Goal: Find specific page/section: Find specific page/section

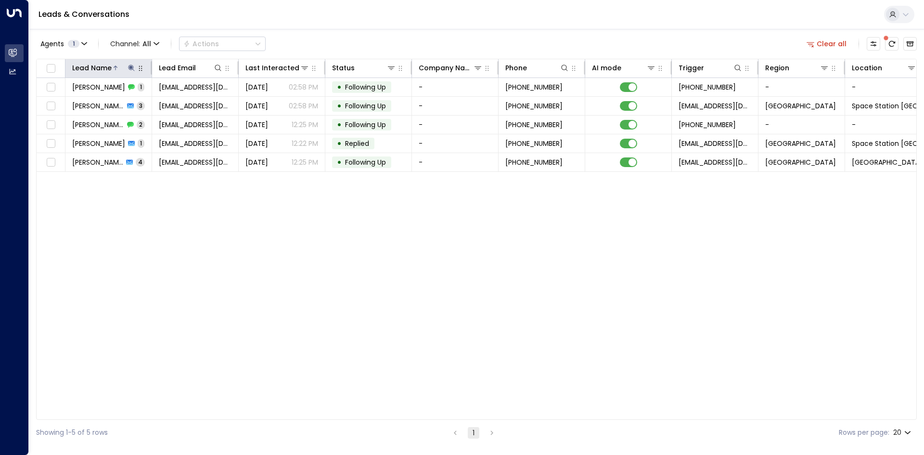
click at [130, 70] on icon at bounding box center [132, 68] width 8 height 8
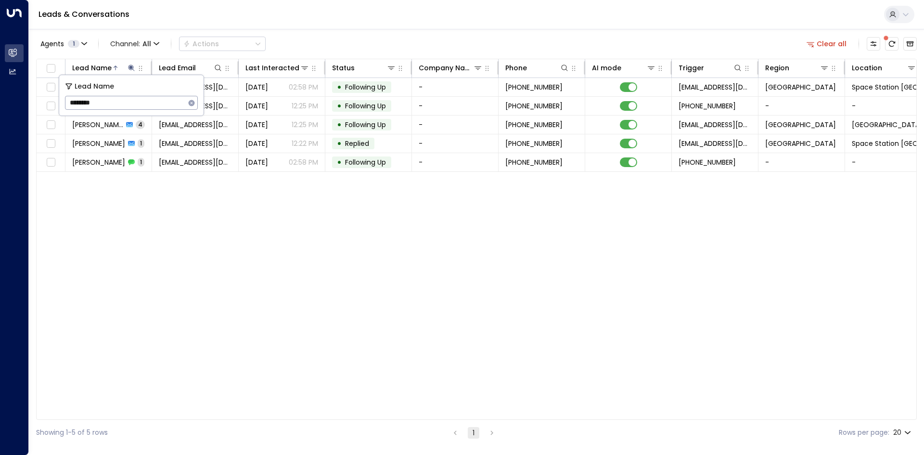
click at [189, 101] on icon "button" at bounding box center [192, 103] width 8 height 8
click at [164, 101] on input "text" at bounding box center [131, 103] width 133 height 18
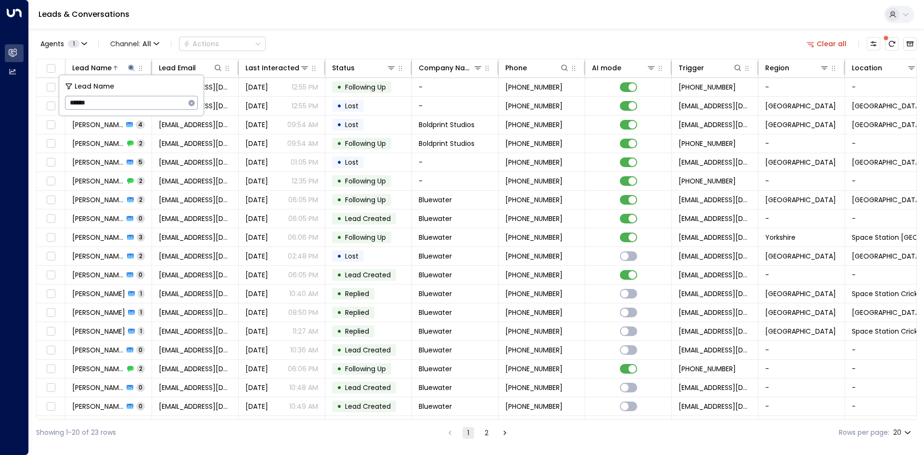
click at [69, 104] on input "******" at bounding box center [125, 103] width 120 height 18
type input "**********"
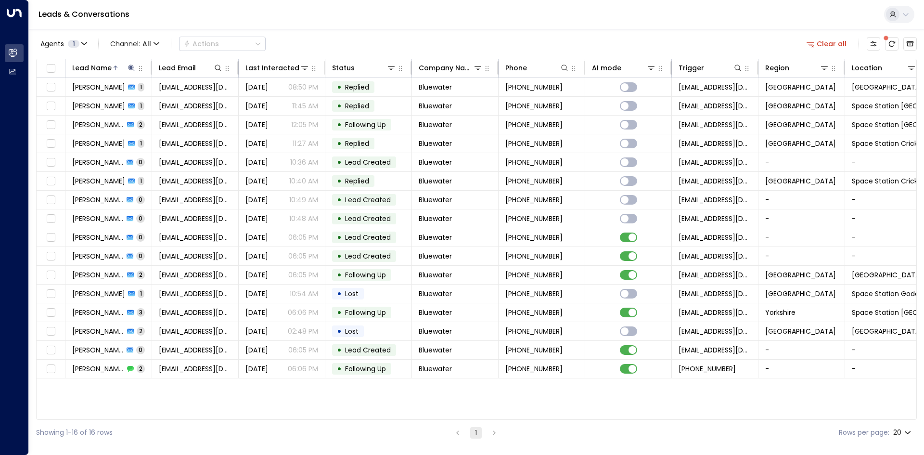
click at [212, 401] on div "Lead Name Lead Email Last Interacted Status Company Name Phone AI mode Trigger …" at bounding box center [476, 239] width 881 height 361
click at [206, 395] on div "Lead Name Lead Email Last Interacted Status Company Name Phone AI mode Trigger …" at bounding box center [476, 239] width 881 height 361
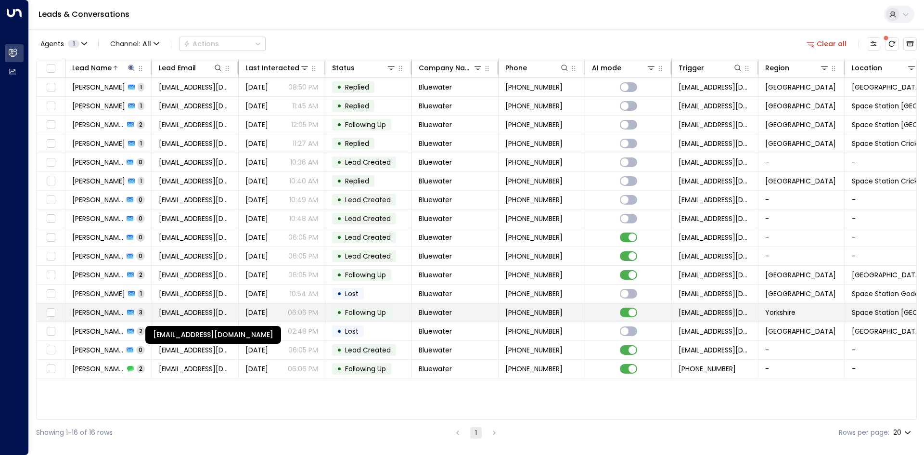
click at [178, 315] on span "[EMAIL_ADDRESS][DOMAIN_NAME]" at bounding box center [195, 313] width 73 height 10
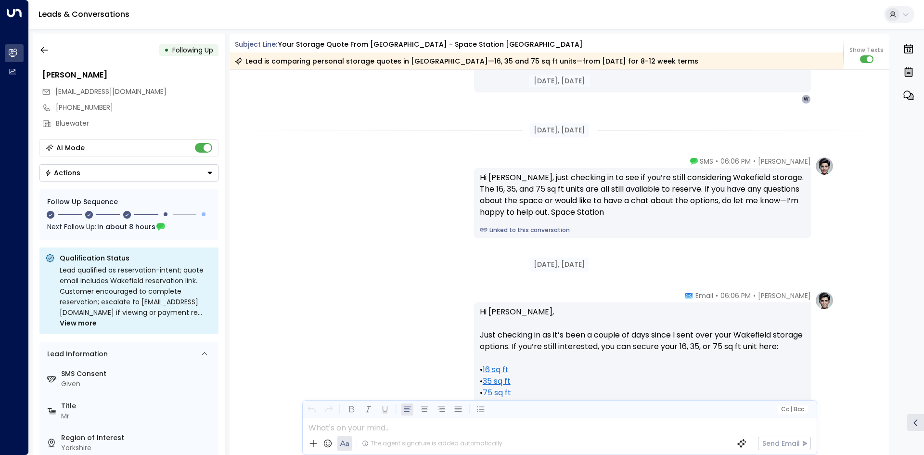
scroll to position [1455, 0]
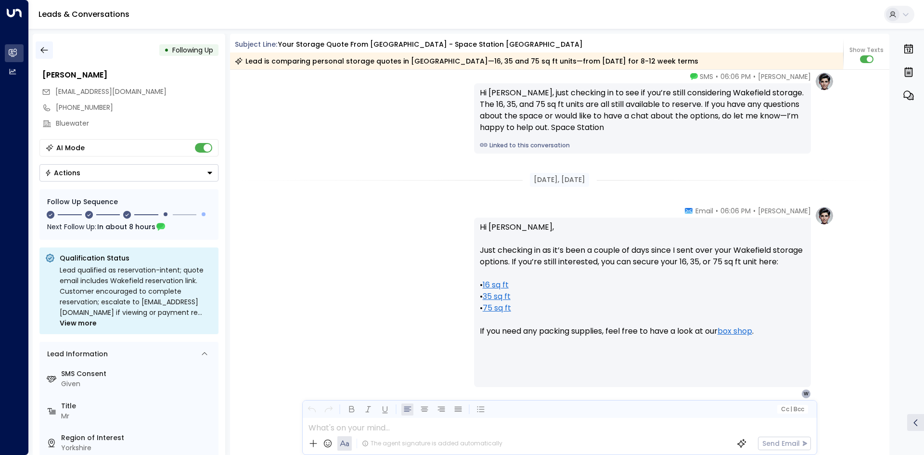
click at [50, 51] on button "button" at bounding box center [44, 49] width 17 height 17
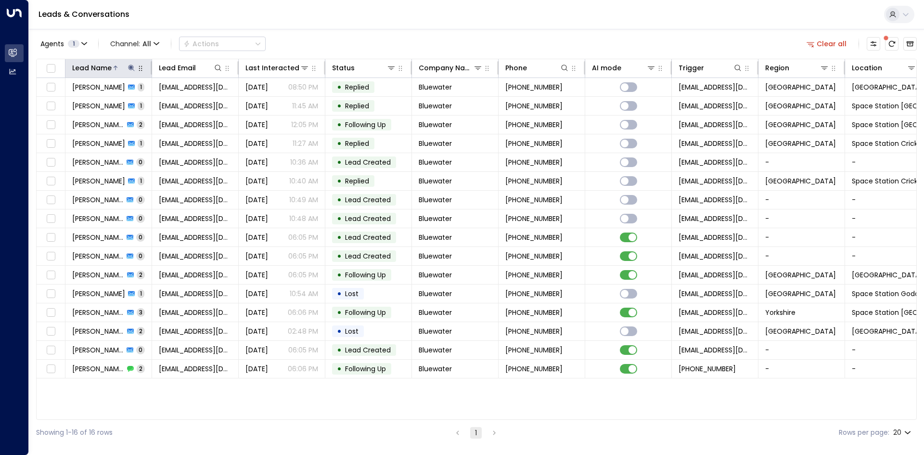
click at [134, 66] on icon at bounding box center [132, 68] width 8 height 8
click at [192, 102] on icon "button" at bounding box center [192, 103] width 6 height 6
click at [152, 100] on input "text" at bounding box center [131, 103] width 133 height 18
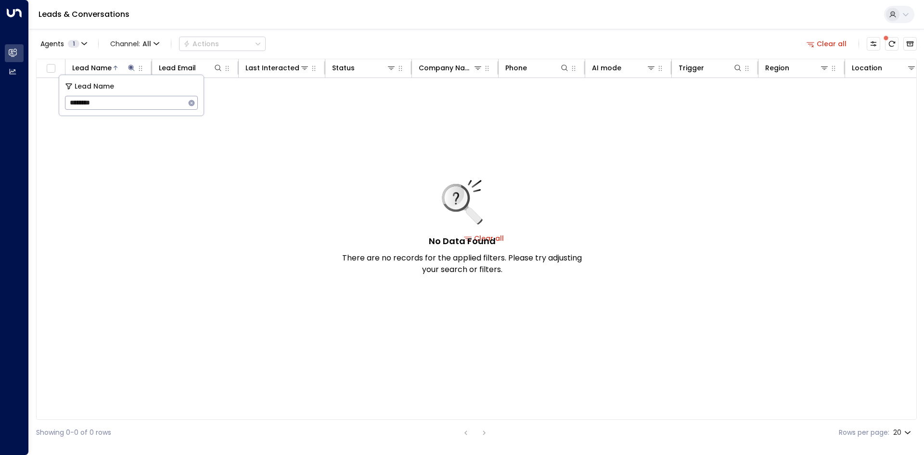
type input "********"
click at [191, 103] on icon "button" at bounding box center [192, 103] width 8 height 8
click at [218, 68] on icon at bounding box center [218, 68] width 8 height 8
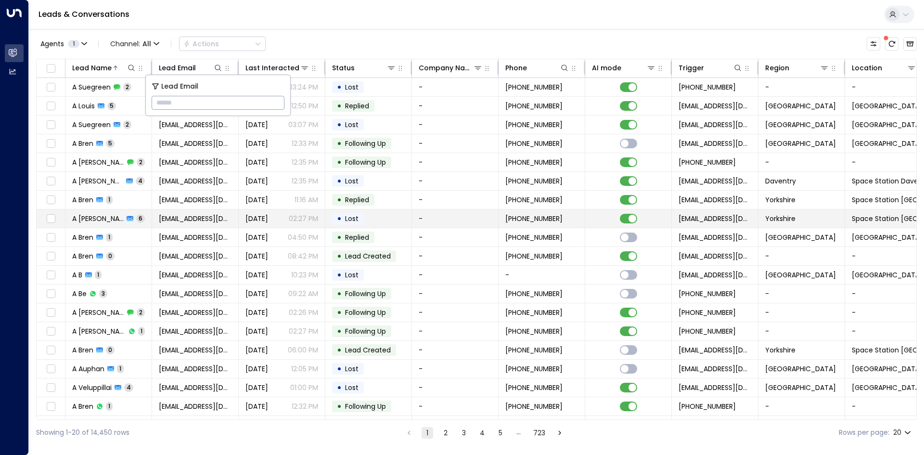
type input "**********"
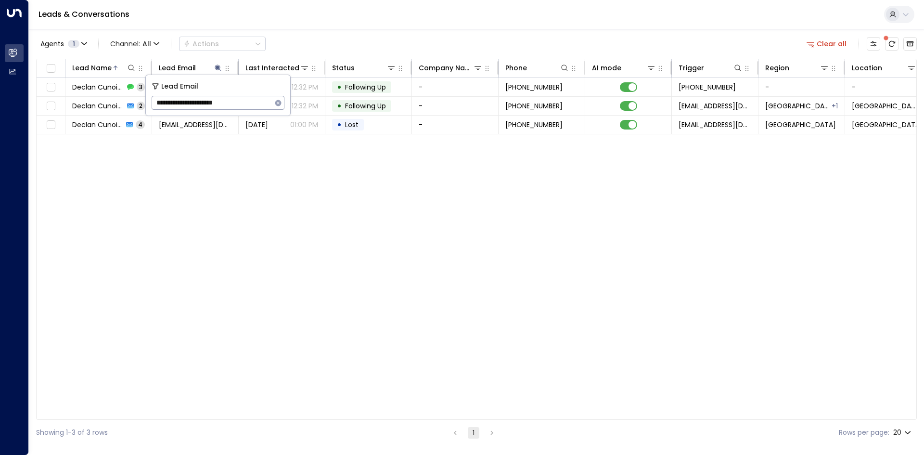
click at [177, 207] on div "Lead Name Lead Email Last Interacted Status Company Name Phone AI mode Trigger …" at bounding box center [476, 239] width 881 height 361
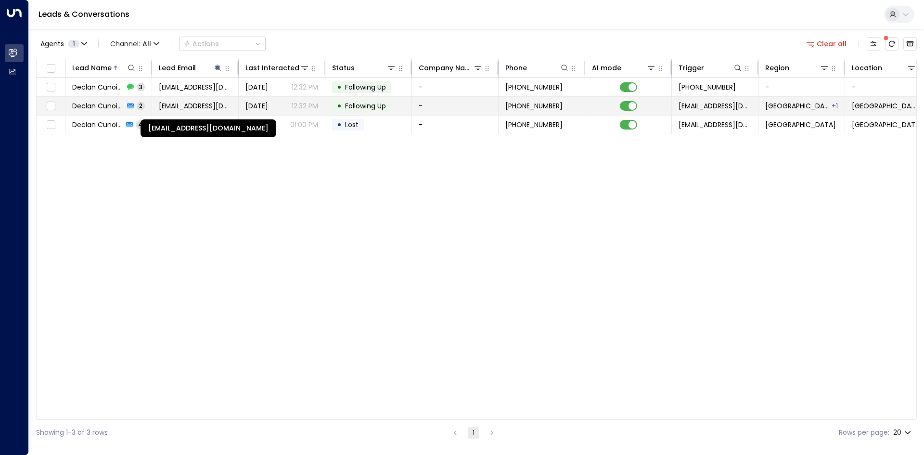
click at [196, 106] on span "[EMAIL_ADDRESS][DOMAIN_NAME]" at bounding box center [195, 106] width 73 height 10
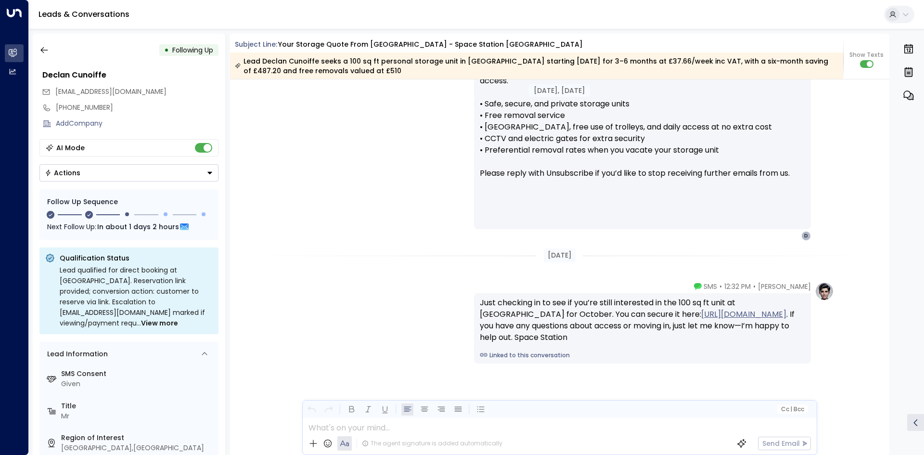
scroll to position [1654, 0]
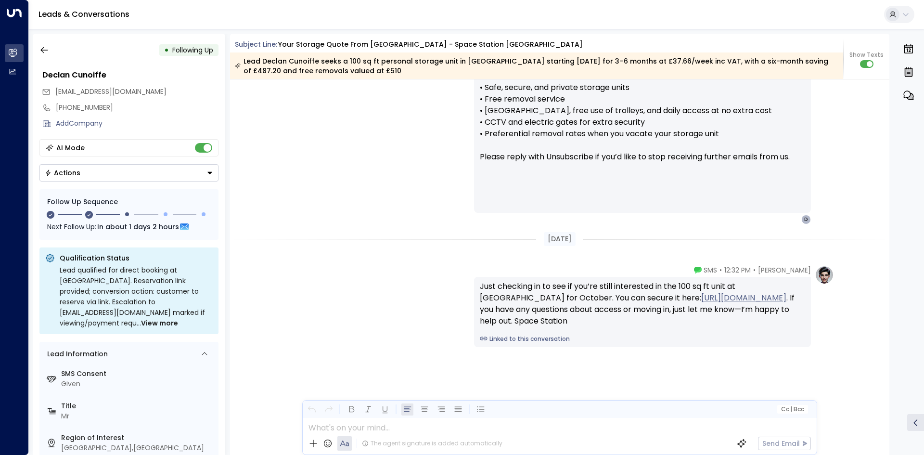
drag, startPoint x: 360, startPoint y: 100, endPoint x: 191, endPoint y: 96, distance: 169.5
click at [360, 100] on div "[PERSON_NAME] • 12:32 PM • Email Hi [PERSON_NAME], Just checking in to see if y…" at bounding box center [559, 70] width 549 height 308
click at [47, 56] on button "button" at bounding box center [44, 49] width 17 height 17
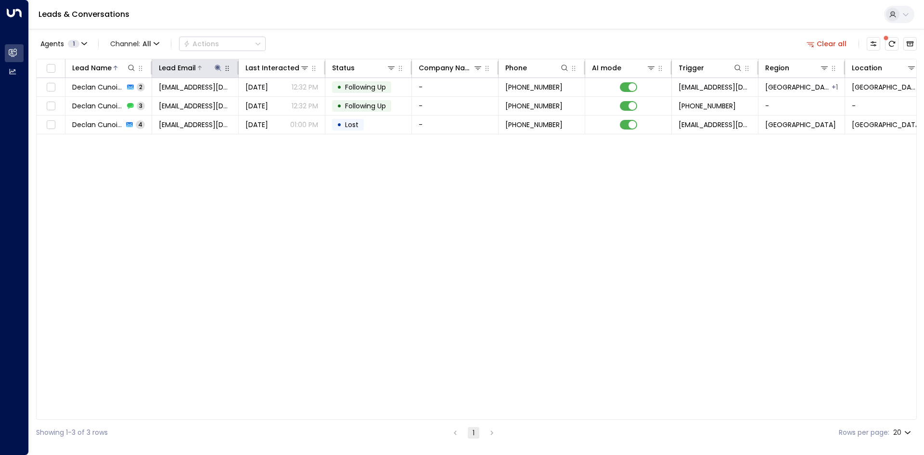
click at [220, 69] on icon at bounding box center [218, 68] width 8 height 8
drag, startPoint x: 276, startPoint y: 104, endPoint x: 232, endPoint y: 94, distance: 45.9
click at [277, 104] on icon "button" at bounding box center [278, 103] width 6 height 6
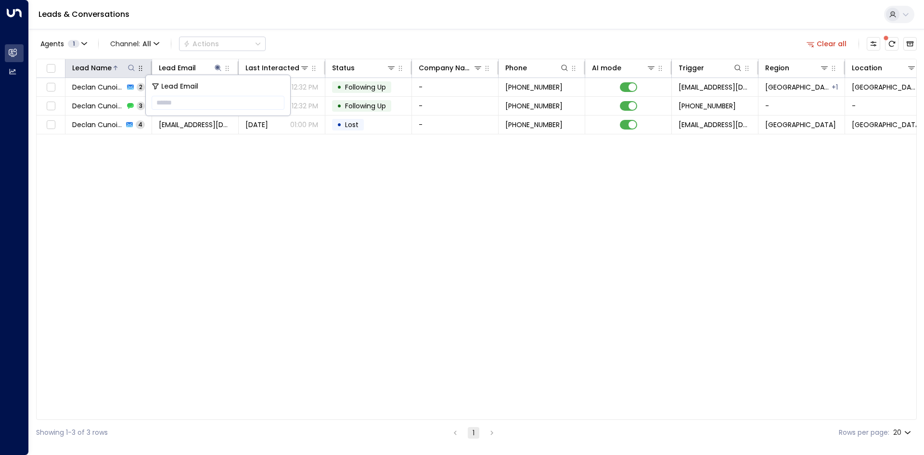
click at [133, 71] on icon at bounding box center [132, 68] width 8 height 8
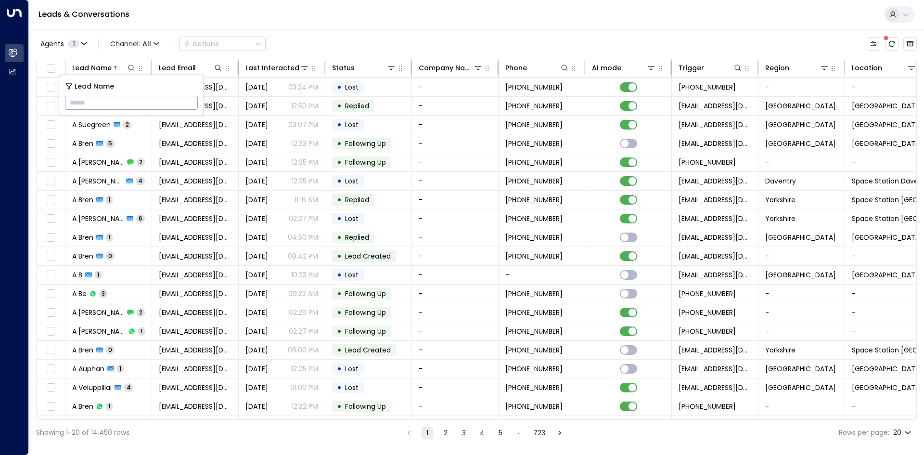
click at [137, 96] on input "text" at bounding box center [131, 103] width 133 height 18
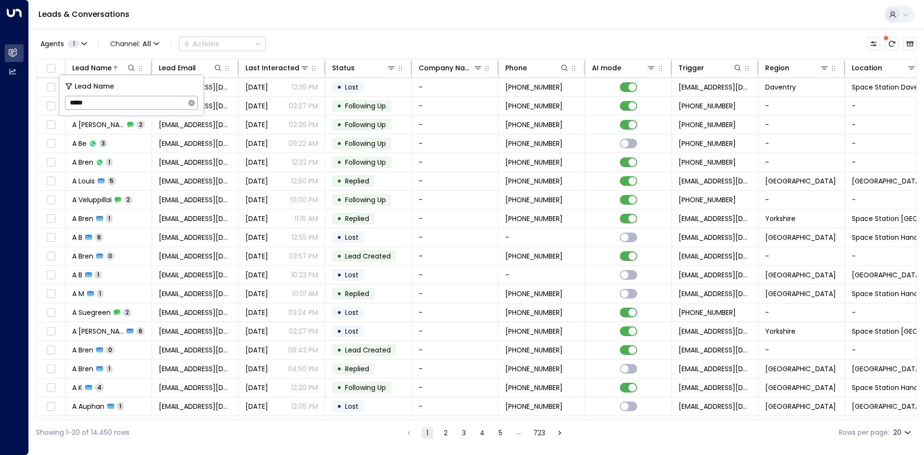
type input "******"
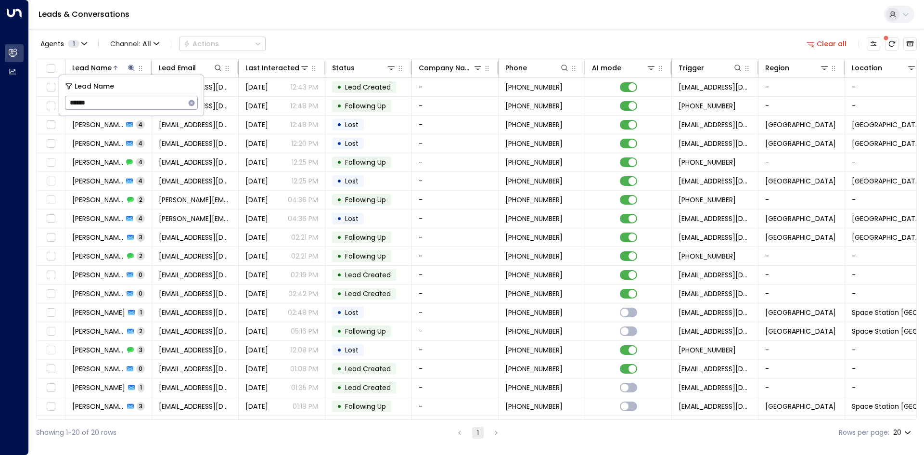
click at [300, 25] on div "Leads & Conversations" at bounding box center [476, 14] width 895 height 29
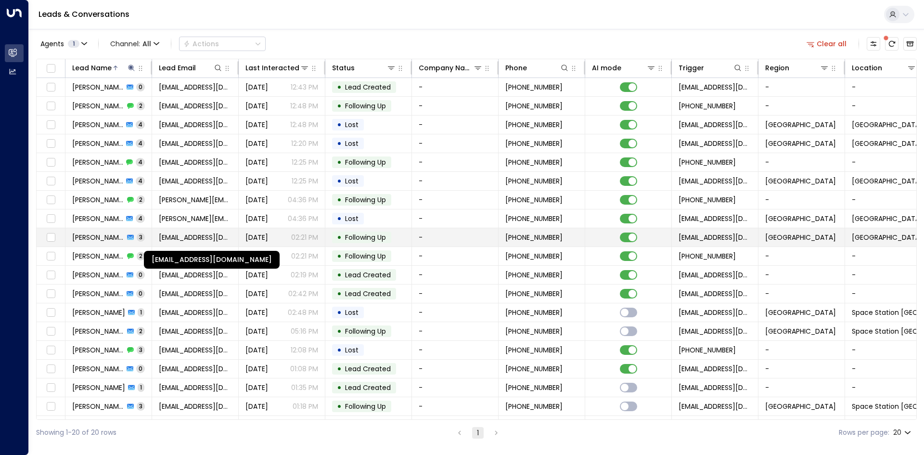
click at [210, 237] on span "[EMAIL_ADDRESS][DOMAIN_NAME]" at bounding box center [195, 238] width 73 height 10
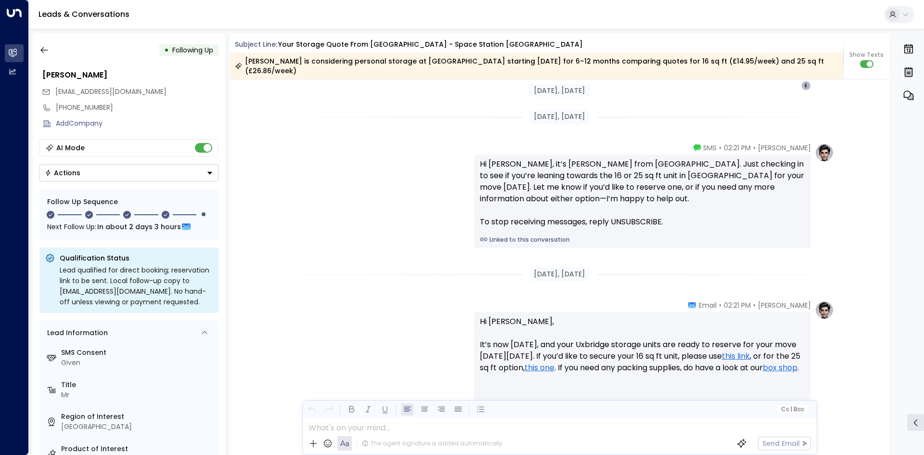
scroll to position [1125, 0]
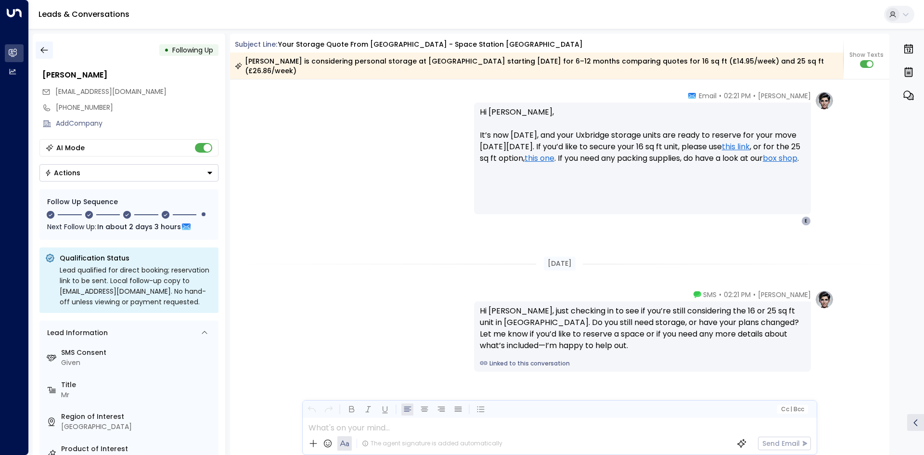
click at [42, 49] on icon "button" at bounding box center [44, 50] width 10 height 10
